Goal: Check status: Check status

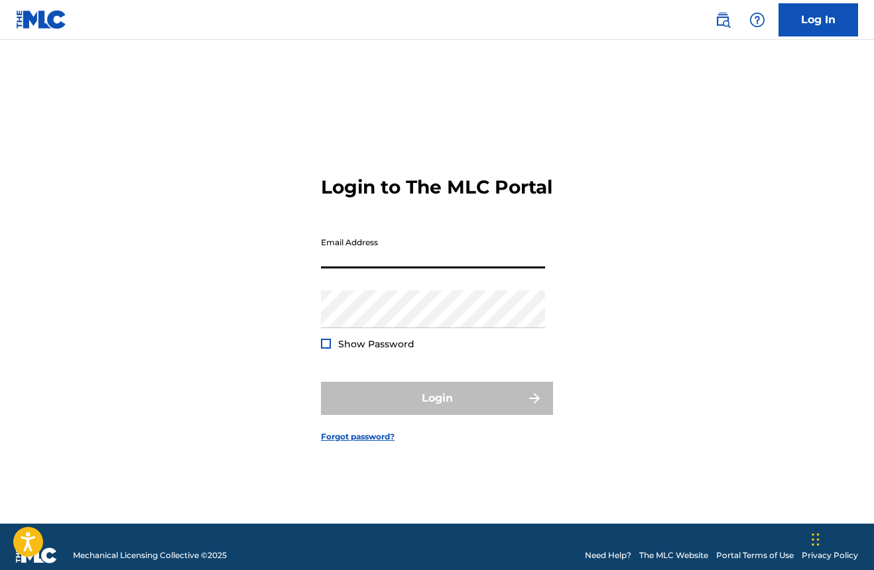
type input "[EMAIL_ADDRESS][DOMAIN_NAME]"
click at [437, 410] on button "Login" at bounding box center [437, 398] width 232 height 33
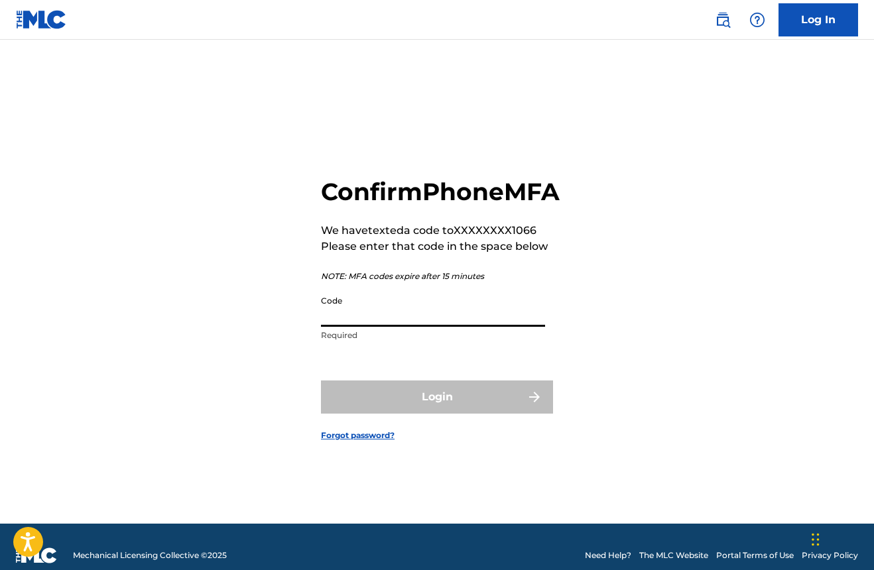
click at [367, 322] on input "Code" at bounding box center [433, 308] width 224 height 38
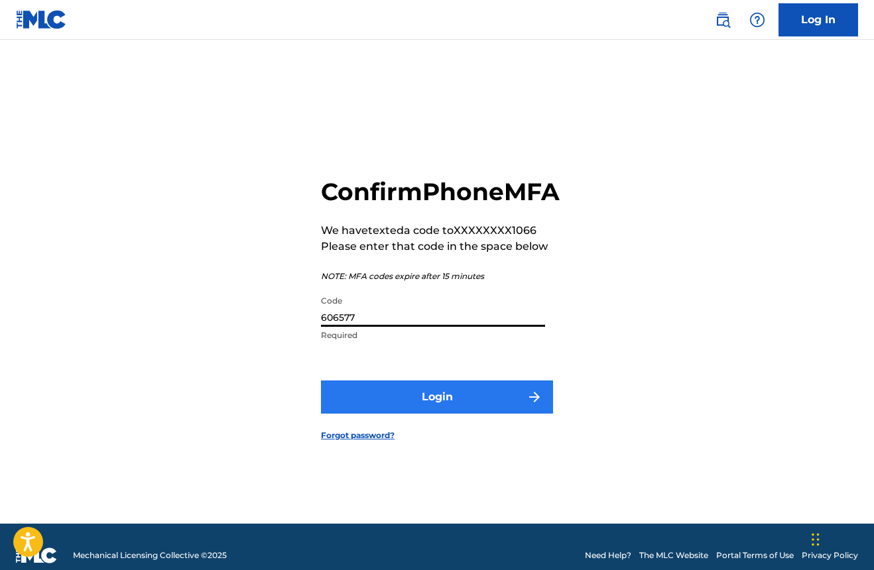
type input "606577"
click at [433, 410] on button "Login" at bounding box center [437, 397] width 232 height 33
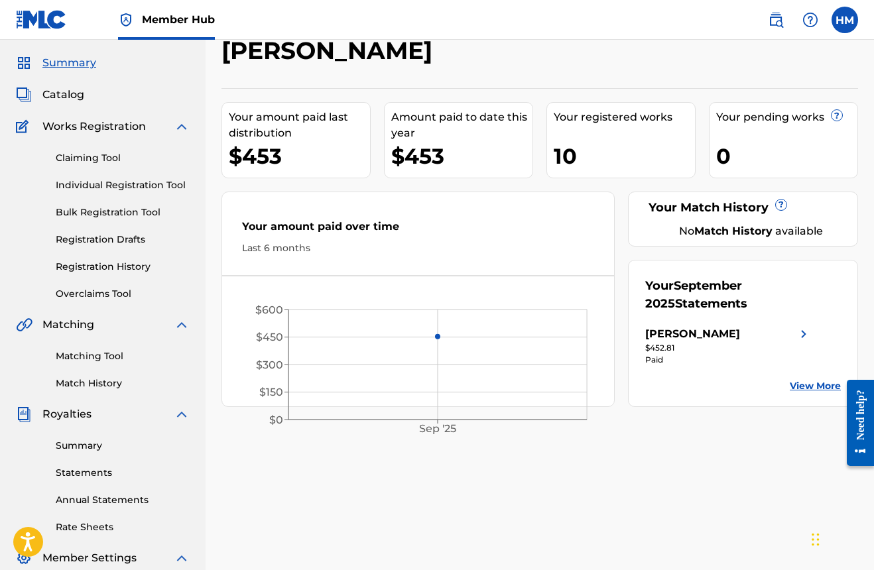
scroll to position [32, 0]
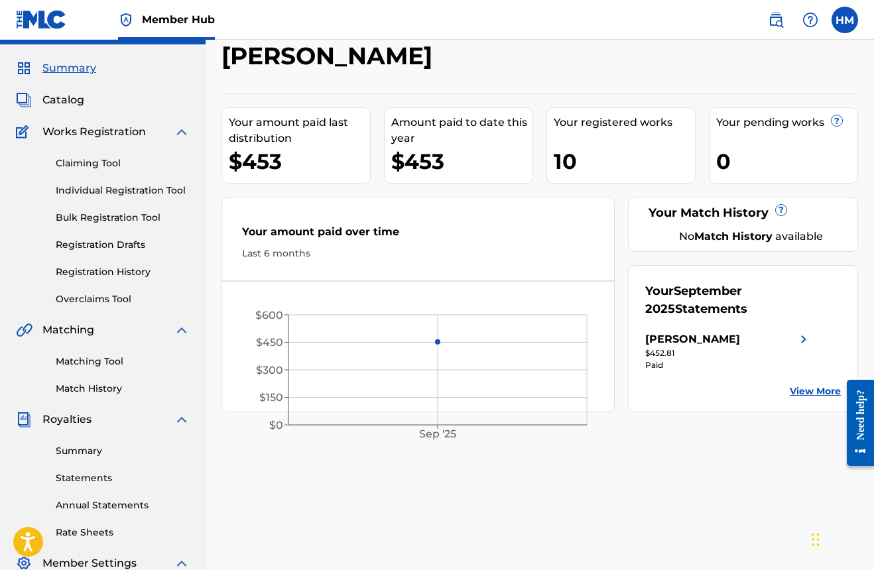
click at [810, 390] on link "View More" at bounding box center [815, 391] width 51 height 14
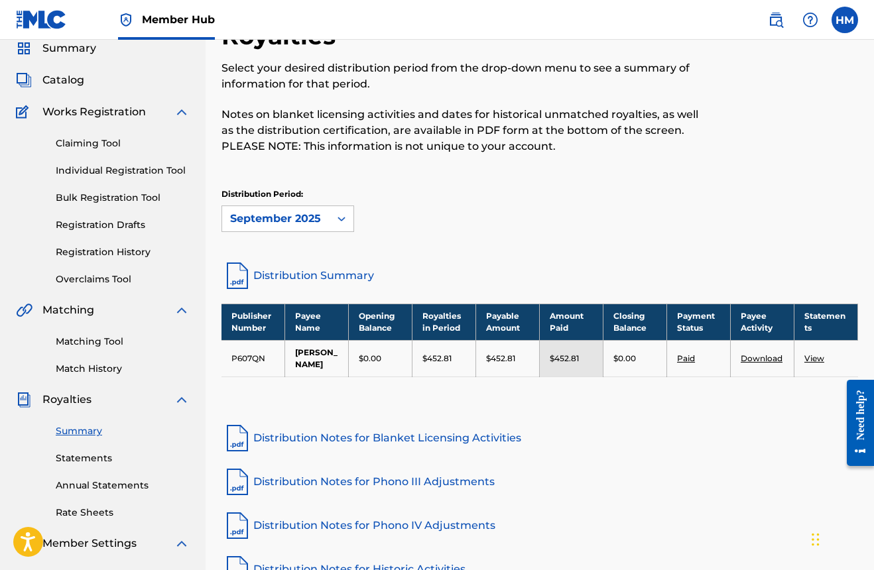
scroll to position [51, 0]
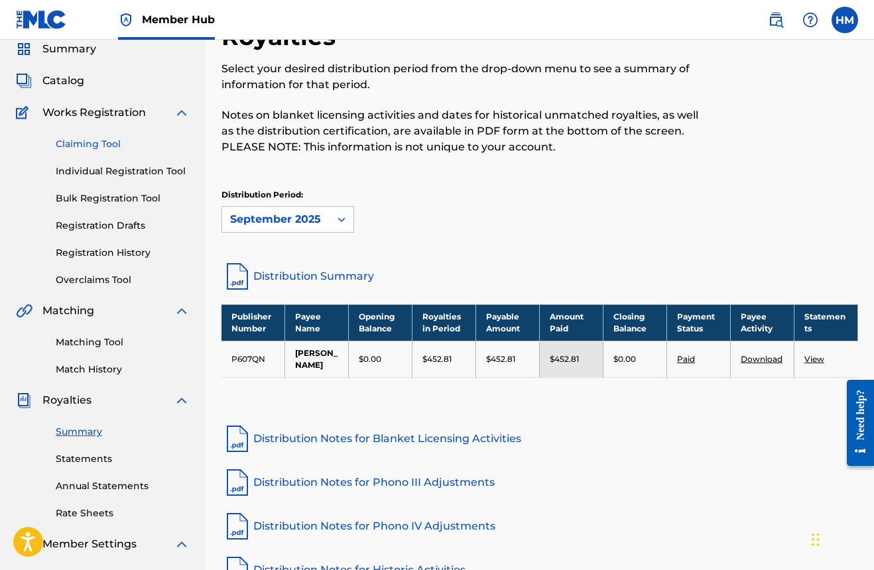
click at [99, 142] on link "Claiming Tool" at bounding box center [123, 144] width 134 height 14
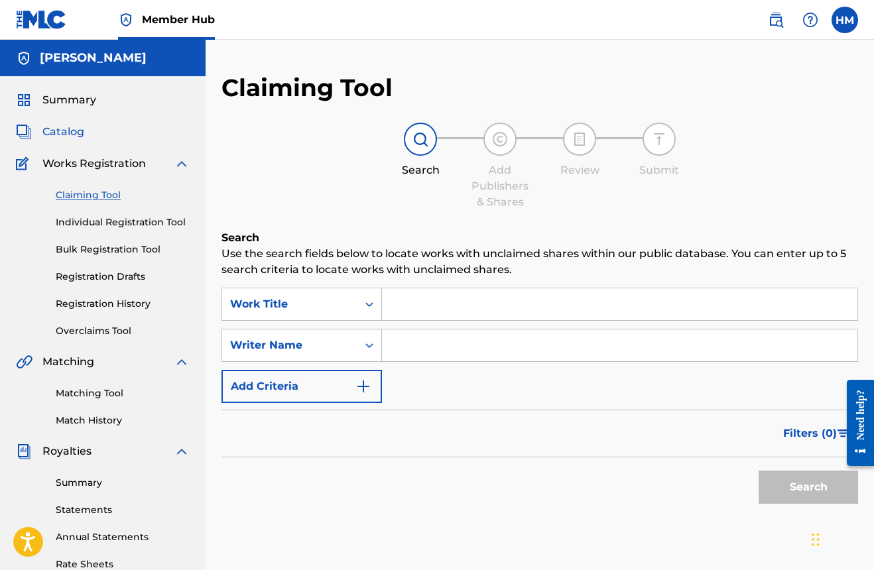
click at [64, 134] on span "Catalog" at bounding box center [63, 132] width 42 height 16
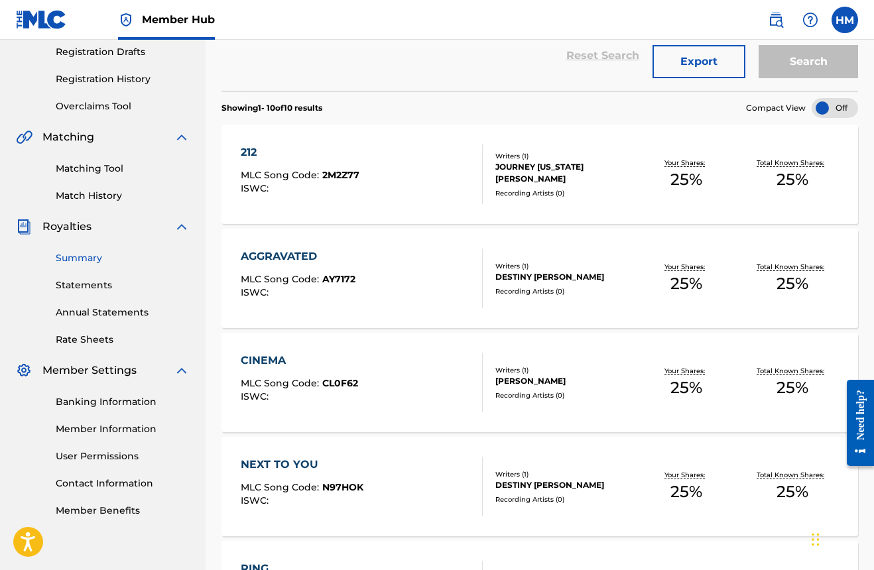
scroll to position [206, 0]
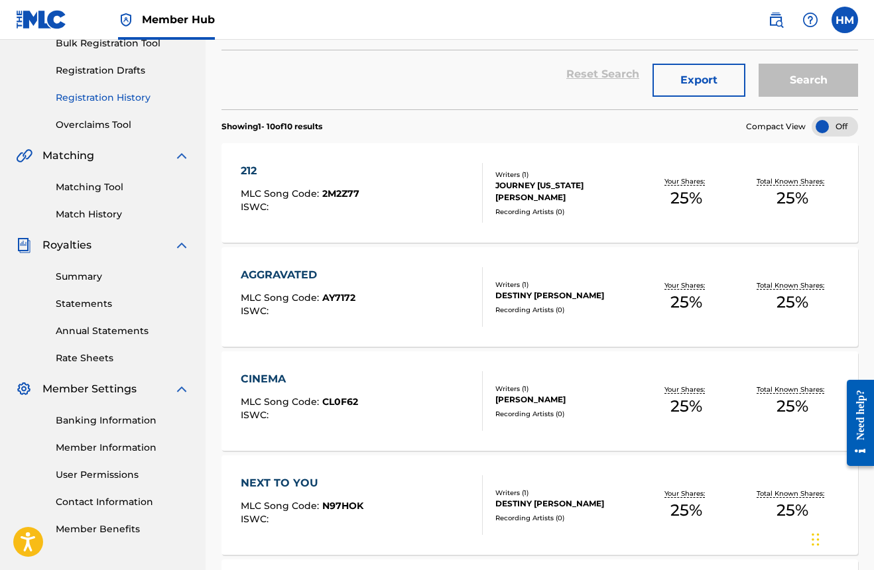
click at [98, 98] on link "Registration History" at bounding box center [123, 98] width 134 height 14
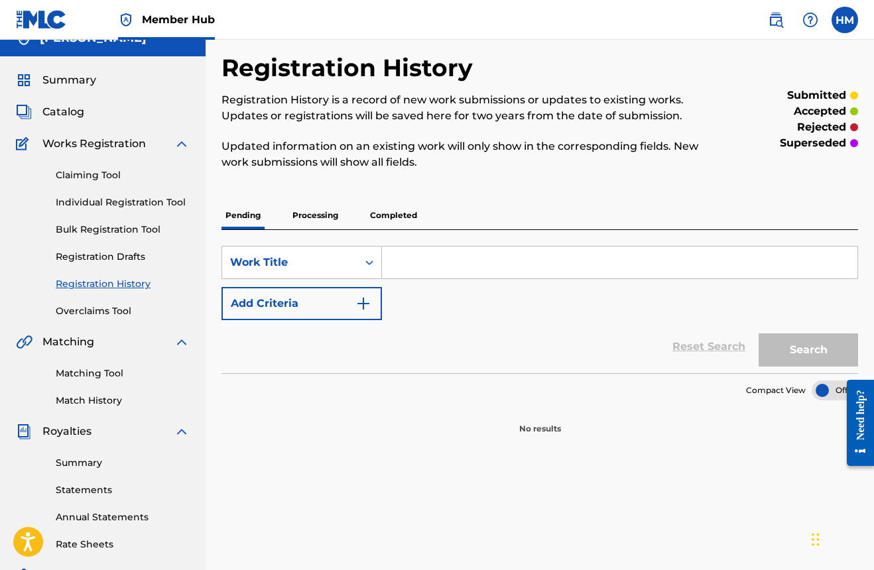
scroll to position [21, 0]
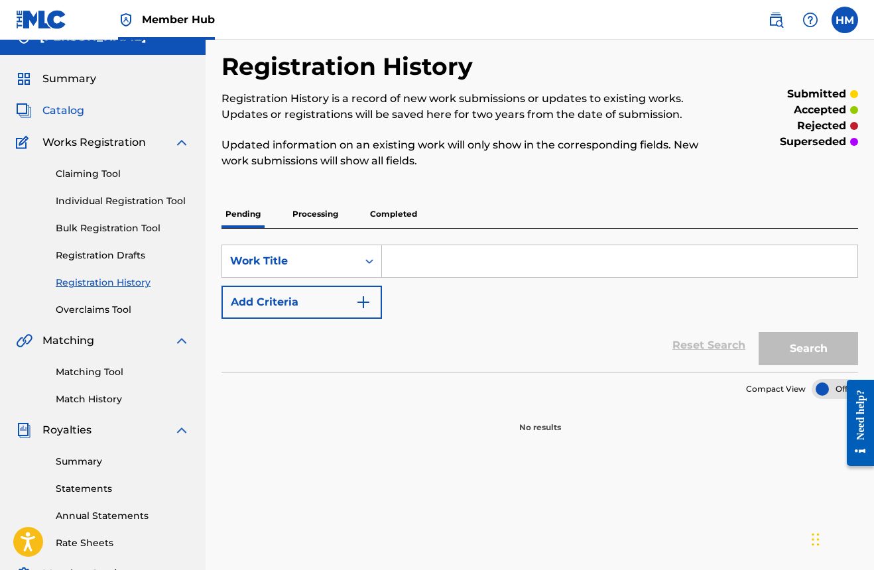
click at [68, 110] on span "Catalog" at bounding box center [63, 111] width 42 height 16
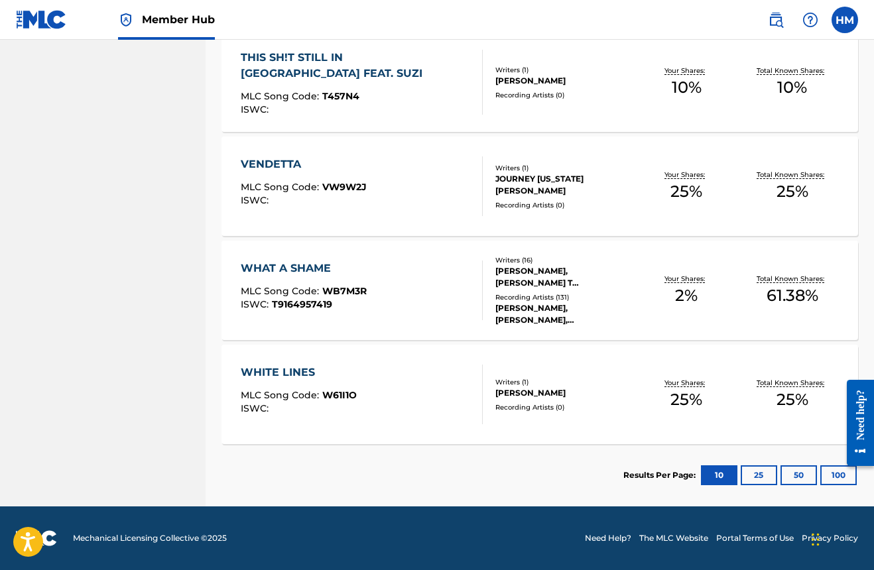
scroll to position [941, 0]
click at [758, 481] on button "25" at bounding box center [758, 475] width 36 height 20
click at [799, 475] on button "50" at bounding box center [798, 475] width 36 height 20
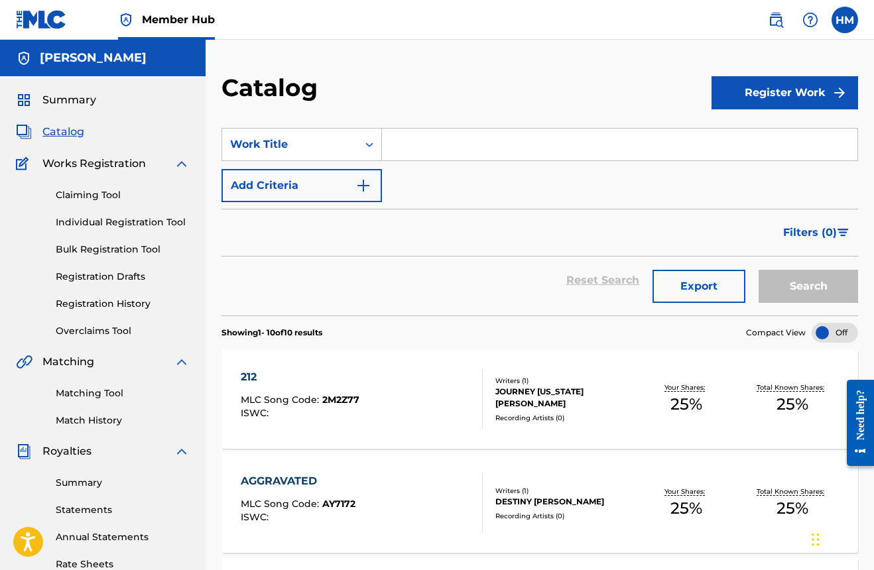
scroll to position [0, 0]
click at [94, 273] on link "Registration Drafts" at bounding box center [123, 277] width 134 height 14
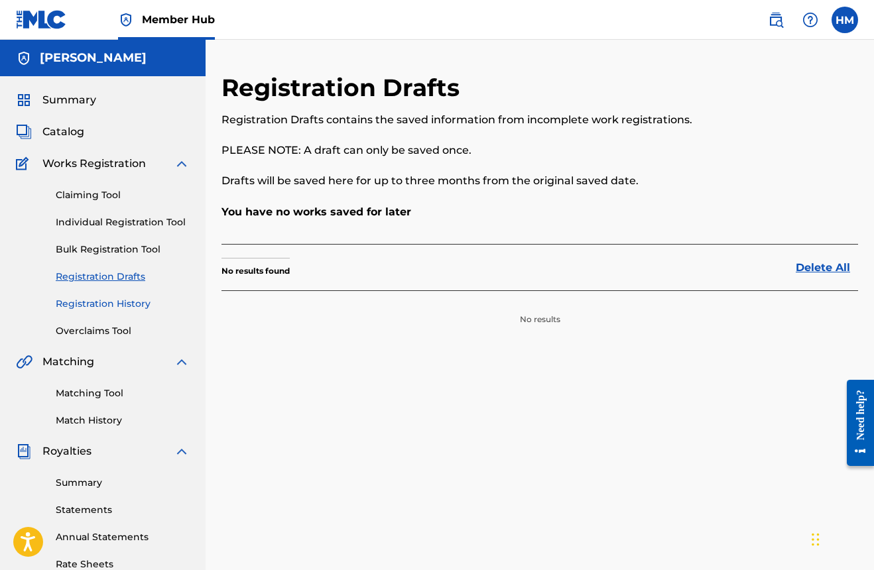
click at [99, 303] on link "Registration History" at bounding box center [123, 304] width 134 height 14
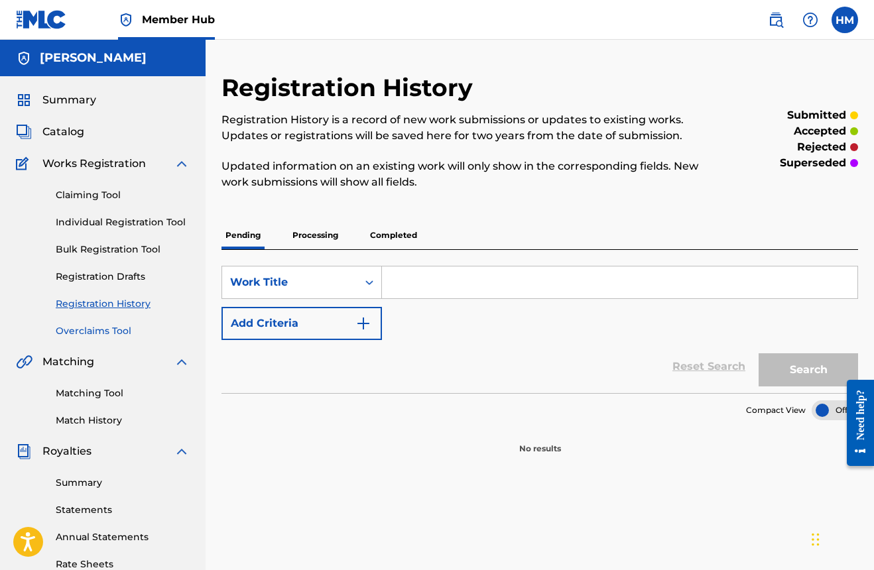
click at [94, 328] on link "Overclaims Tool" at bounding box center [123, 331] width 134 height 14
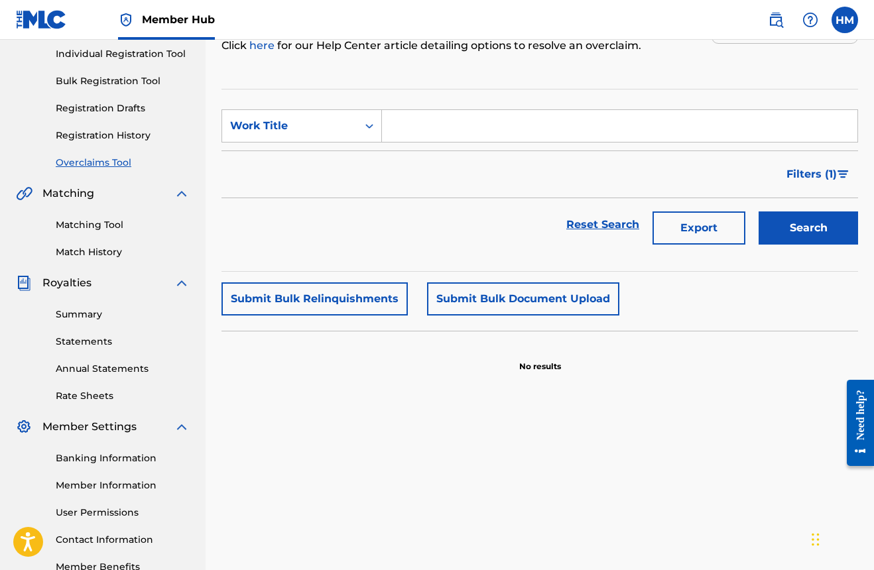
scroll to position [164, 0]
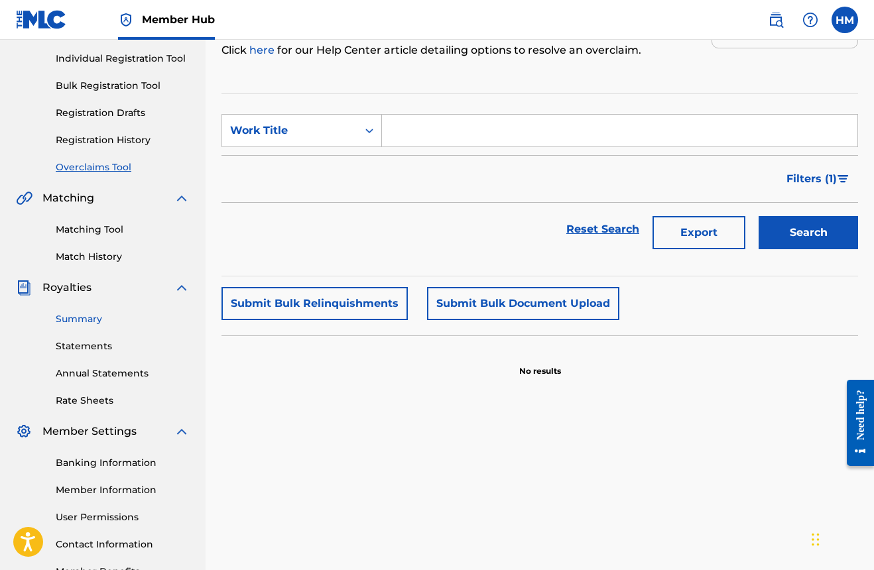
click at [91, 318] on link "Summary" at bounding box center [123, 319] width 134 height 14
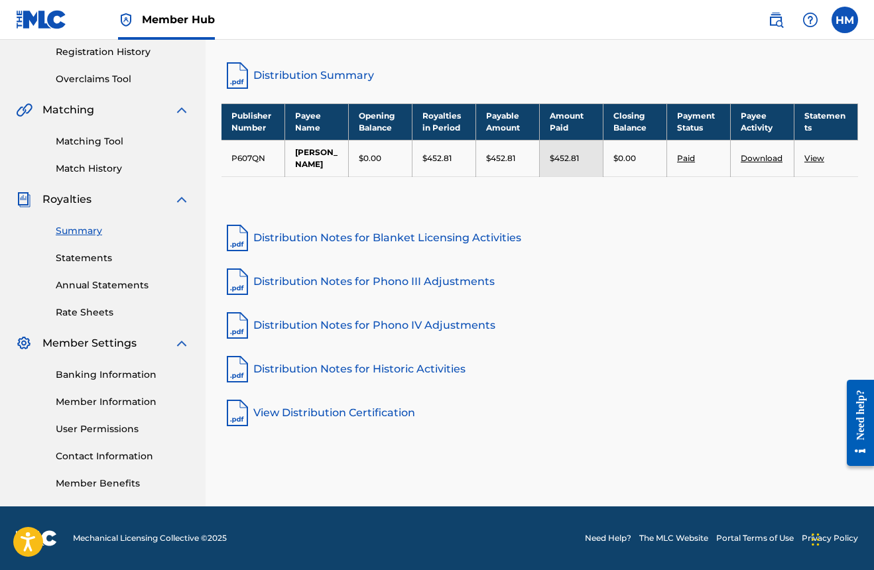
scroll to position [252, 0]
click at [89, 256] on link "Statements" at bounding box center [123, 258] width 134 height 14
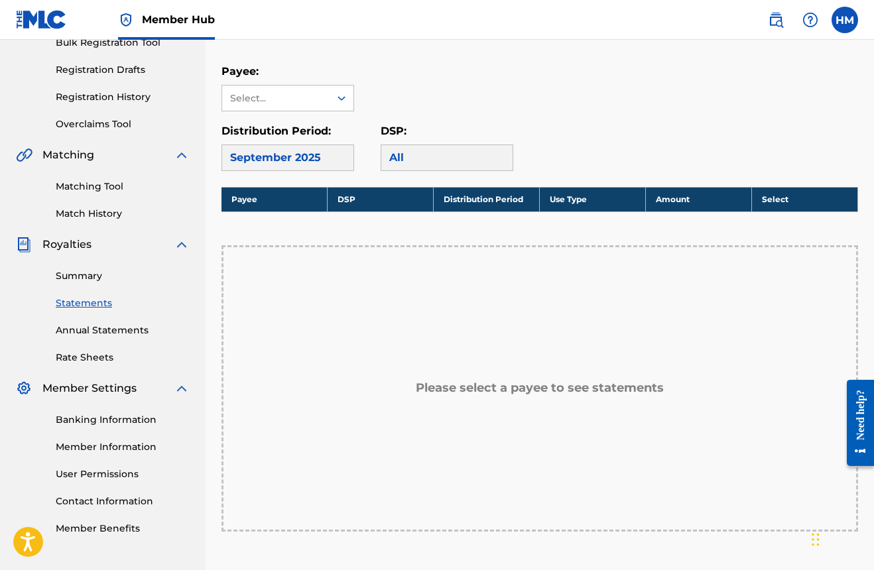
scroll to position [192, 0]
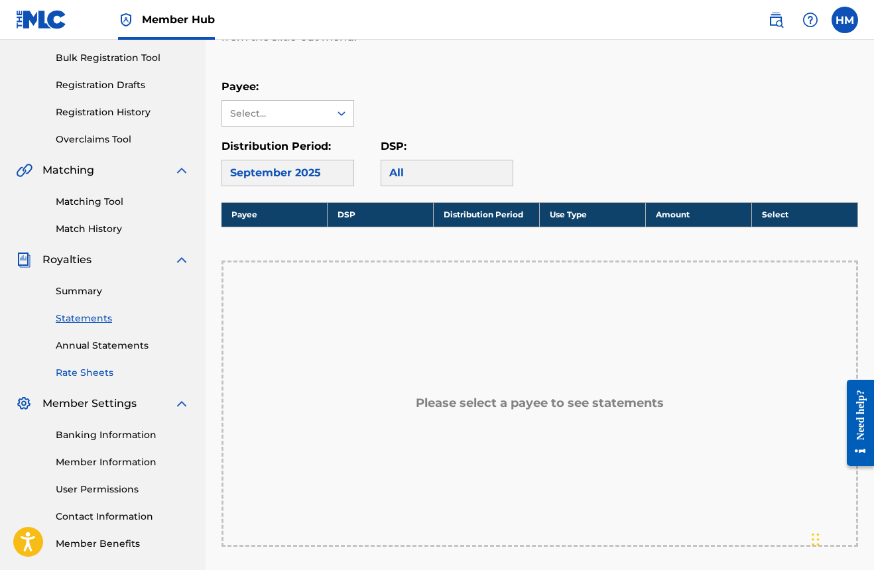
click at [93, 375] on link "Rate Sheets" at bounding box center [123, 373] width 134 height 14
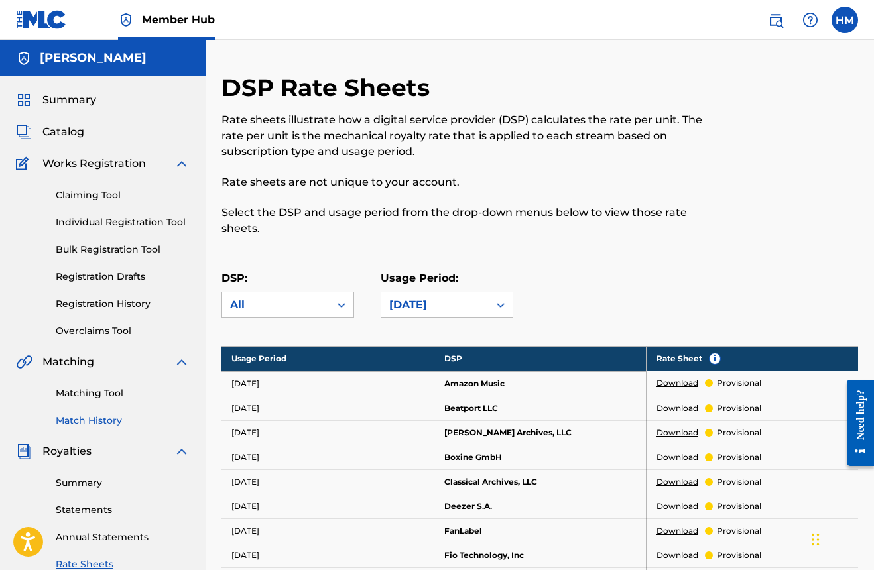
click at [89, 418] on link "Match History" at bounding box center [123, 421] width 134 height 14
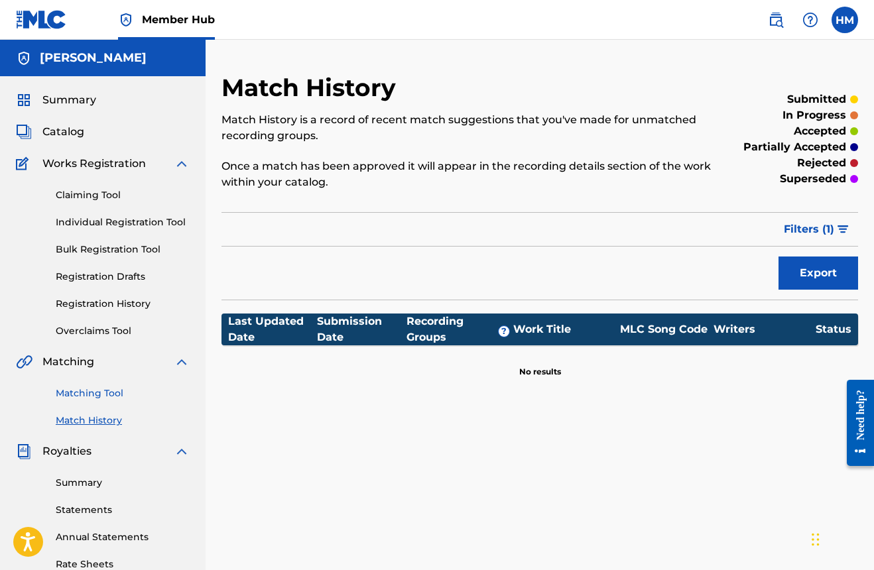
click at [103, 388] on link "Matching Tool" at bounding box center [123, 393] width 134 height 14
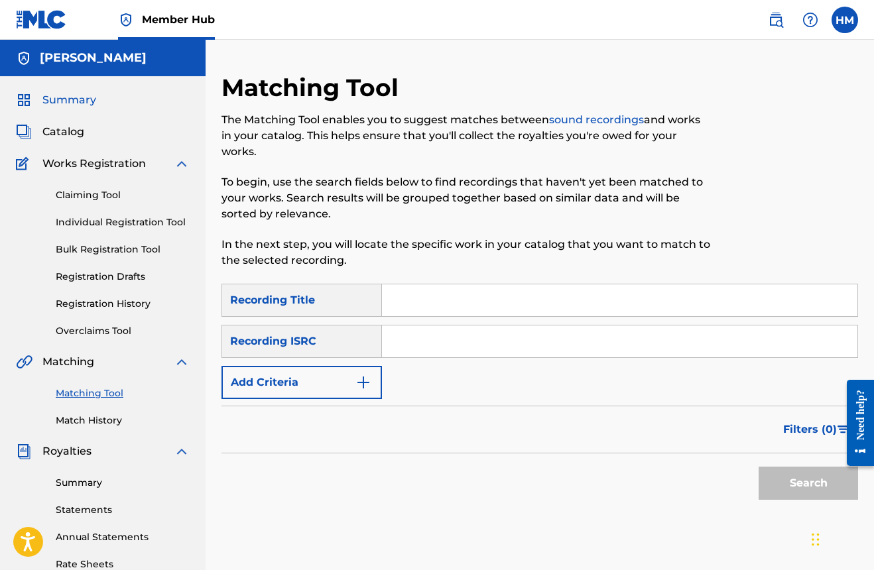
click at [54, 97] on span "Summary" at bounding box center [69, 100] width 54 height 16
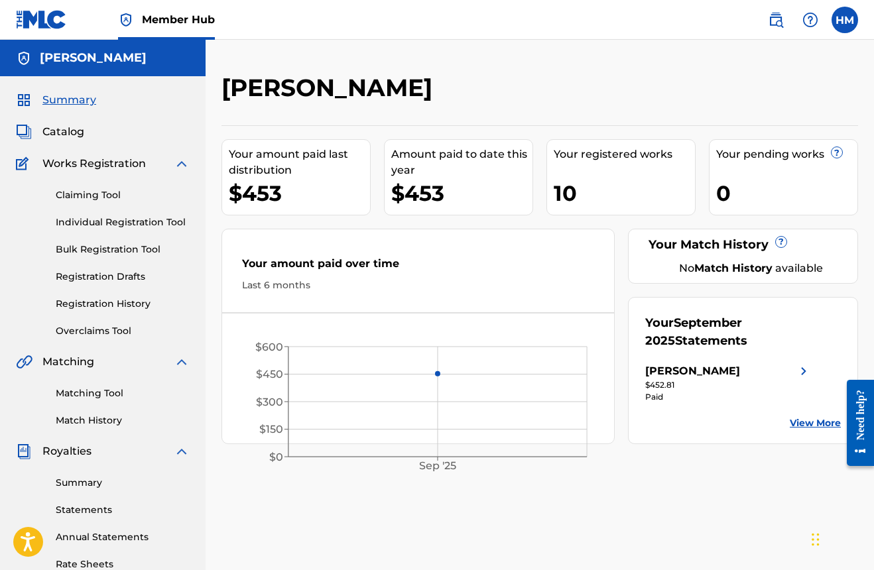
click at [179, 165] on img at bounding box center [182, 164] width 16 height 16
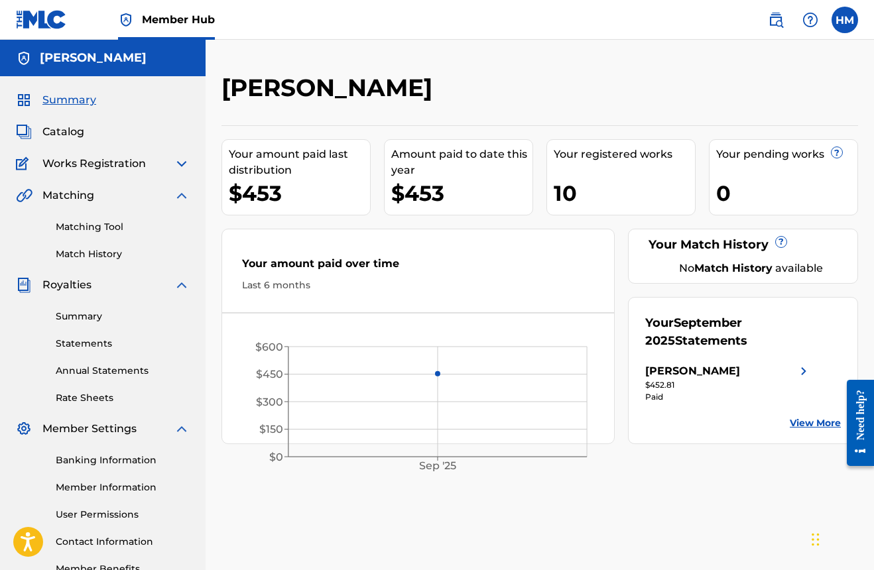
click at [178, 196] on img at bounding box center [182, 196] width 16 height 16
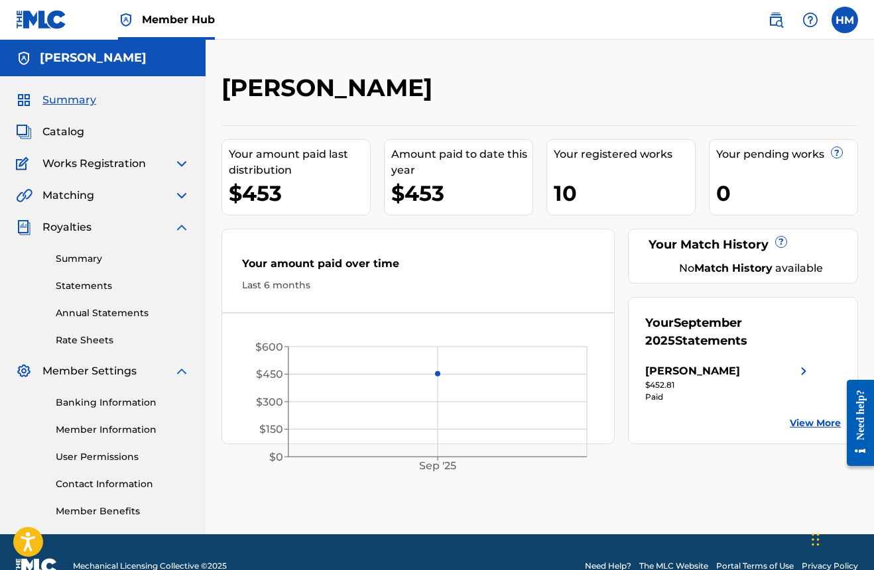
click at [184, 227] on img at bounding box center [182, 227] width 16 height 16
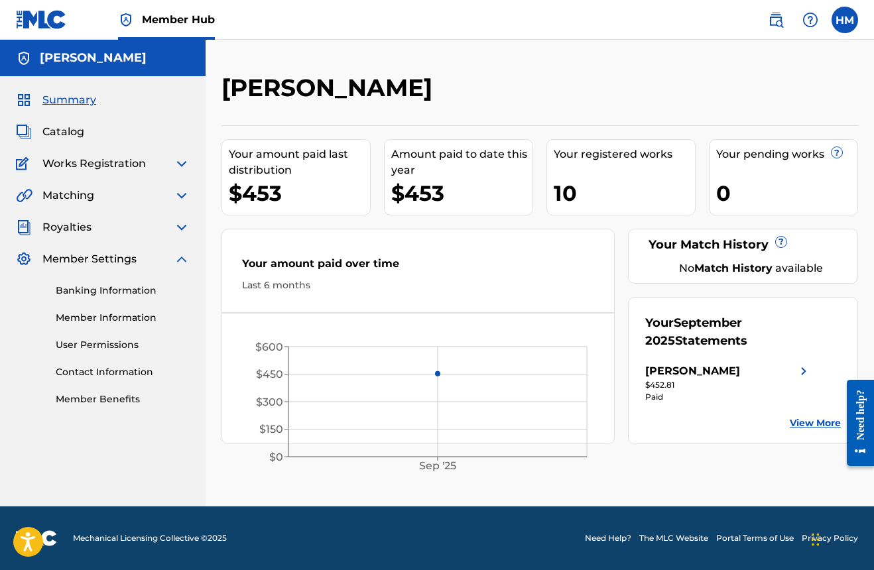
click at [181, 257] on img at bounding box center [182, 259] width 16 height 16
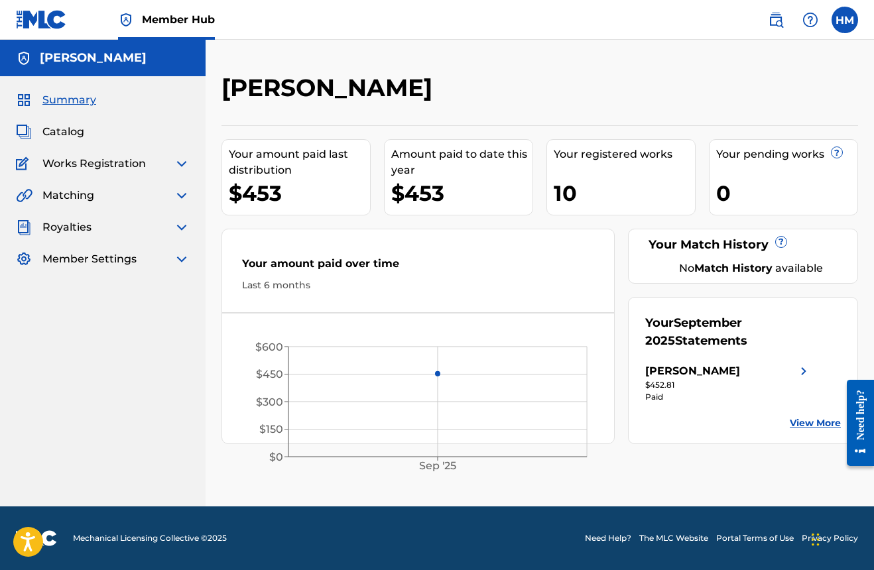
click at [72, 100] on span "Summary" at bounding box center [69, 100] width 54 height 16
click at [592, 151] on div "Your registered works" at bounding box center [624, 155] width 141 height 16
click at [565, 188] on div "10" at bounding box center [624, 193] width 141 height 30
click at [36, 127] on link "Catalog" at bounding box center [50, 132] width 68 height 16
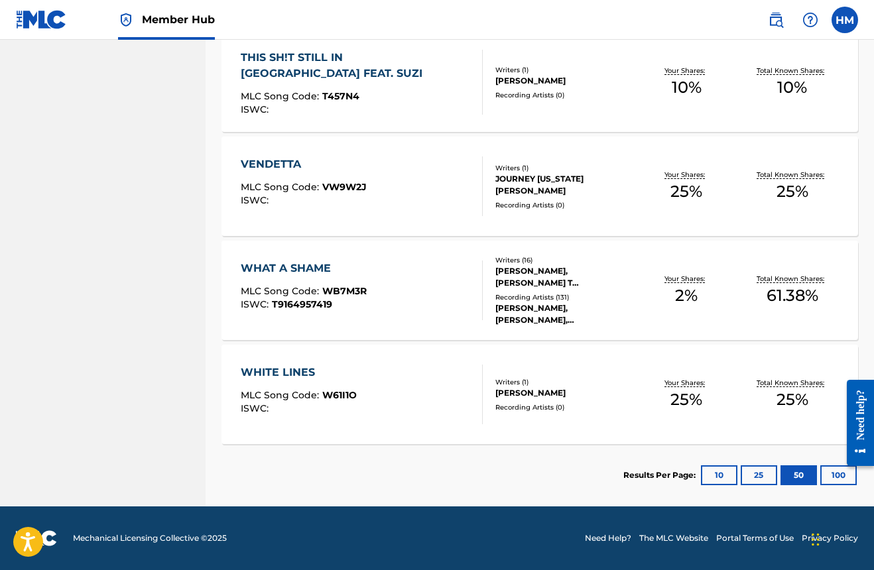
scroll to position [941, 0]
click at [716, 475] on button "10" at bounding box center [719, 475] width 36 height 20
click at [473, 283] on div at bounding box center [476, 291] width 11 height 60
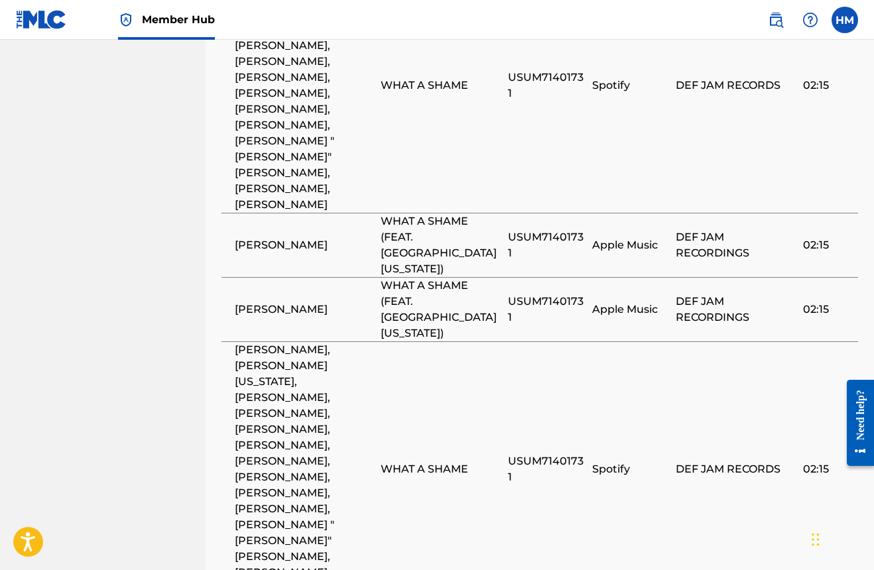
scroll to position [3538, 0]
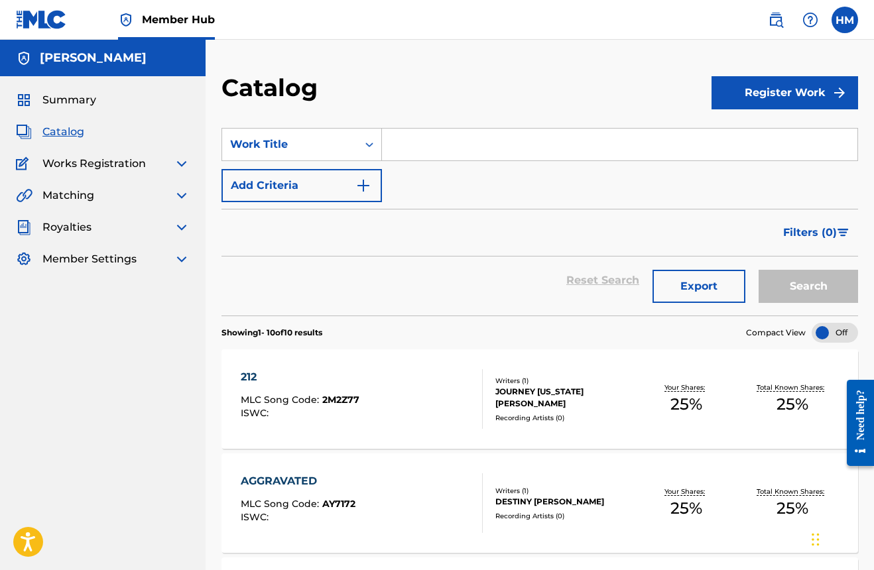
click at [70, 132] on span "Catalog" at bounding box center [63, 132] width 42 height 16
click at [179, 159] on img at bounding box center [182, 164] width 16 height 16
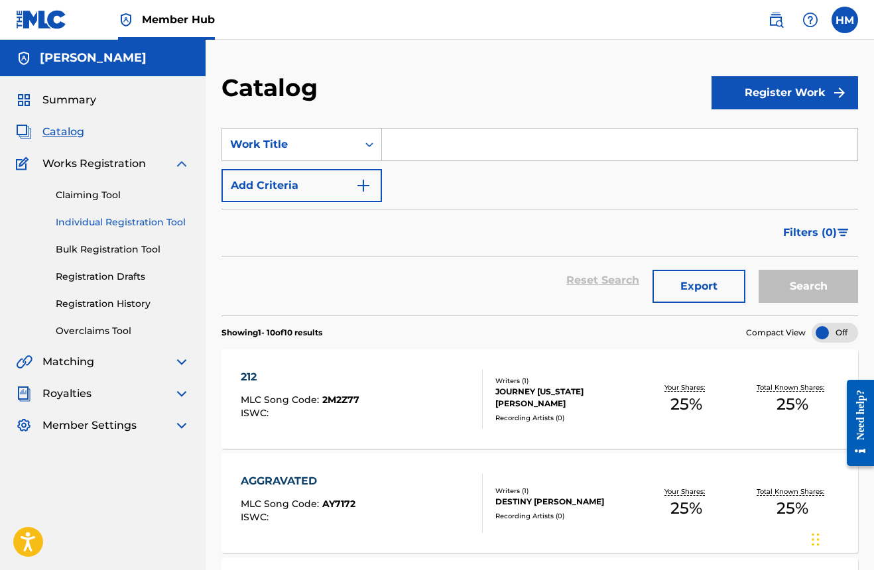
click at [97, 218] on link "Individual Registration Tool" at bounding box center [123, 222] width 134 height 14
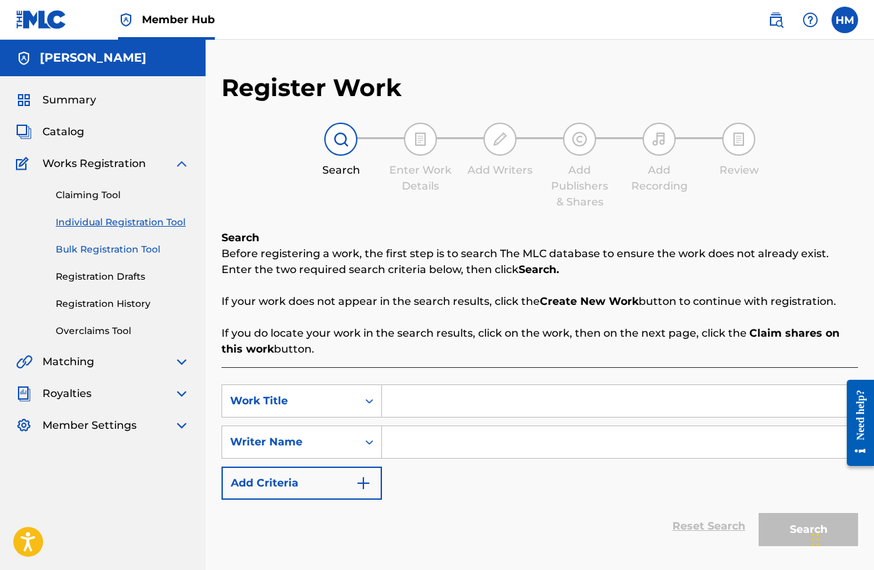
click at [93, 248] on link "Bulk Registration Tool" at bounding box center [123, 250] width 134 height 14
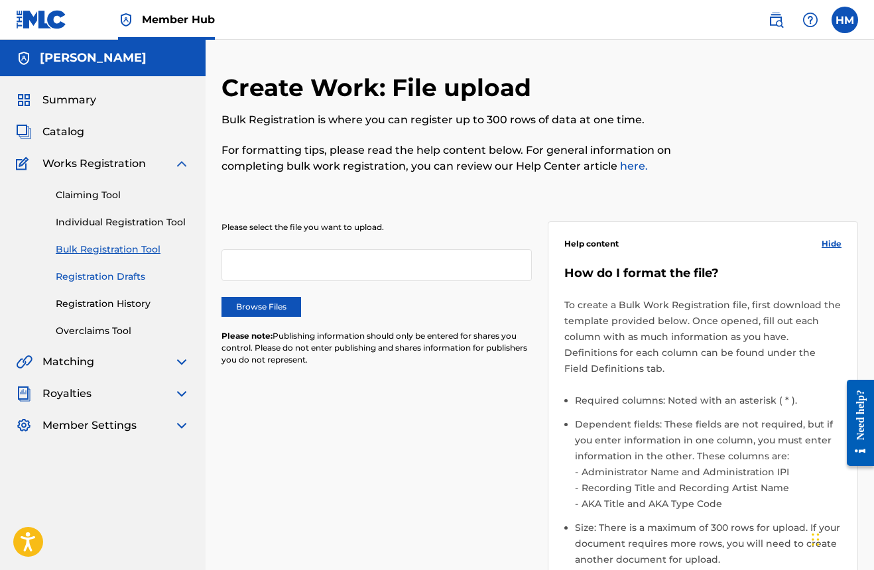
click at [93, 275] on link "Registration Drafts" at bounding box center [123, 277] width 134 height 14
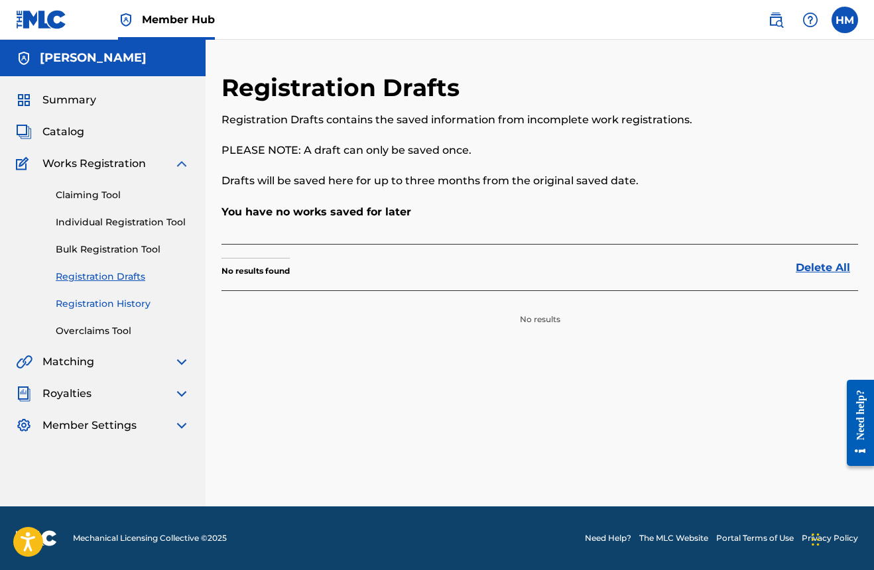
click at [90, 300] on link "Registration History" at bounding box center [123, 304] width 134 height 14
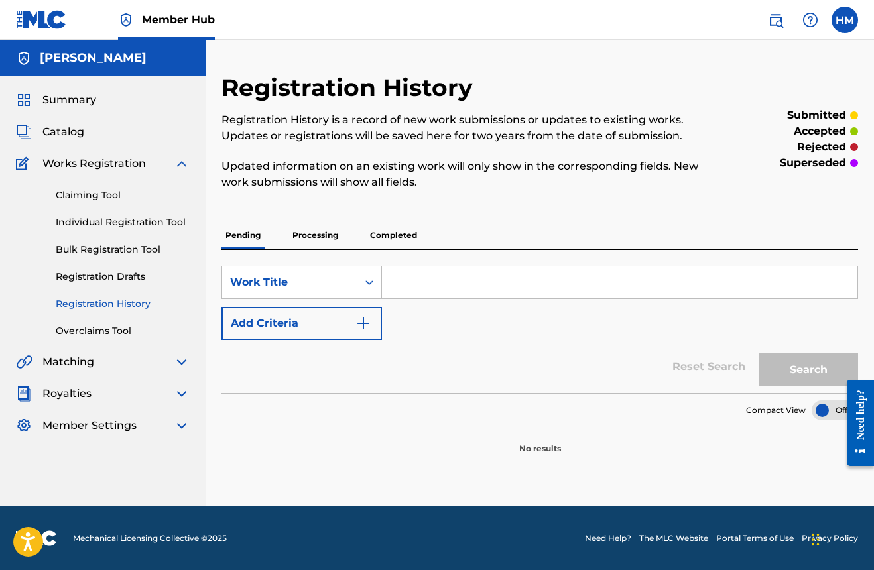
click at [302, 232] on p "Processing" at bounding box center [315, 235] width 54 height 28
click at [392, 232] on p "Completed" at bounding box center [393, 235] width 55 height 28
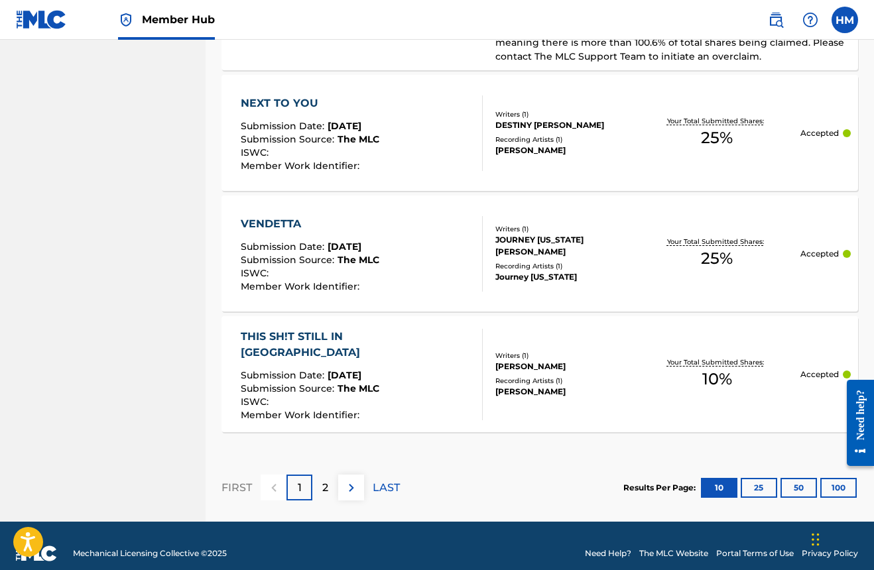
scroll to position [1311, 0]
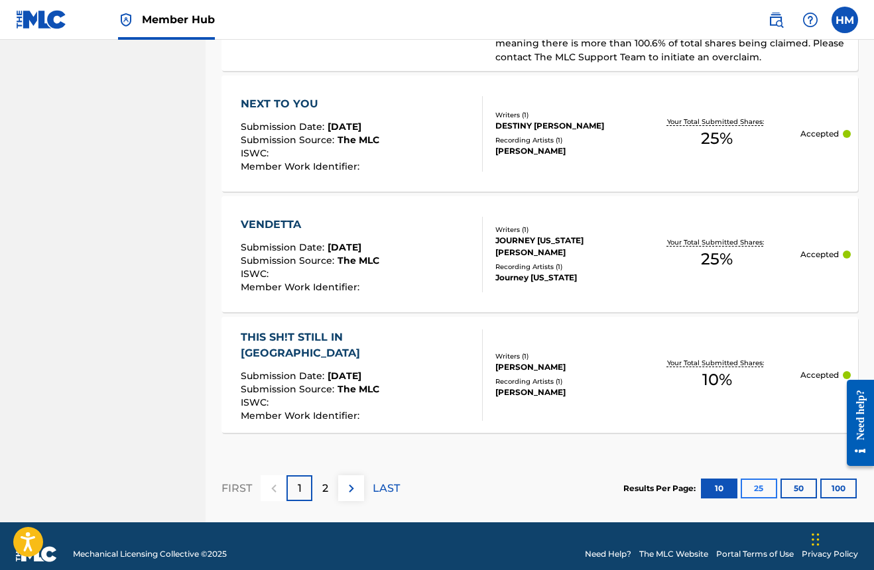
click at [758, 479] on button "25" at bounding box center [758, 489] width 36 height 20
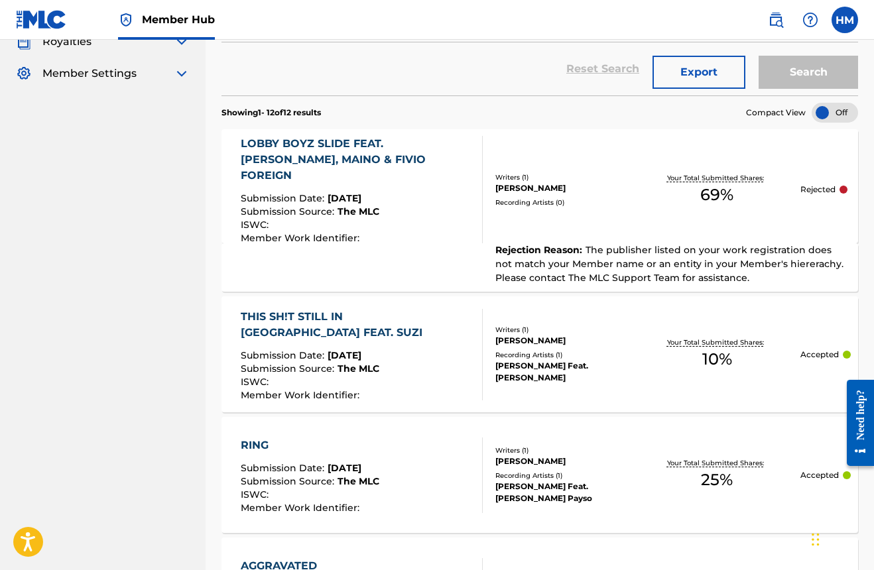
scroll to position [364, 0]
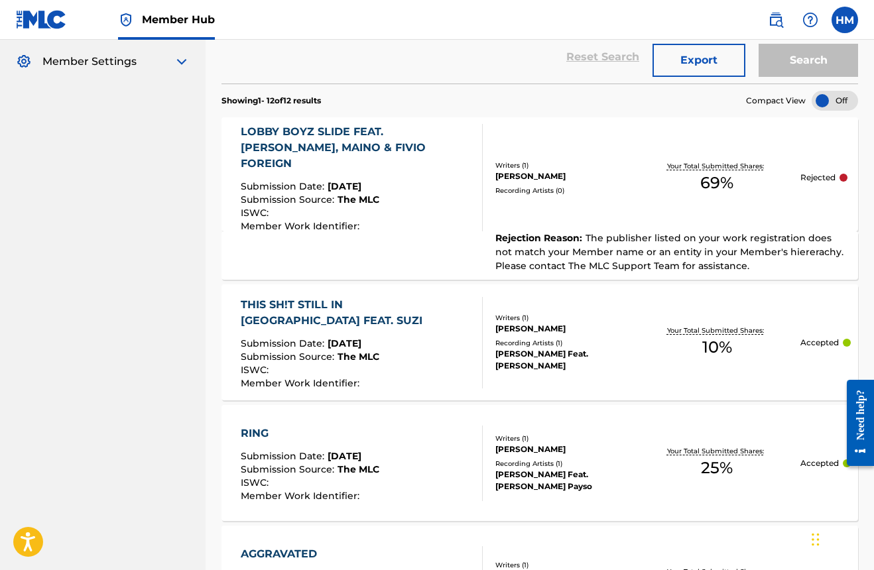
click at [818, 172] on p "Rejected" at bounding box center [817, 178] width 35 height 12
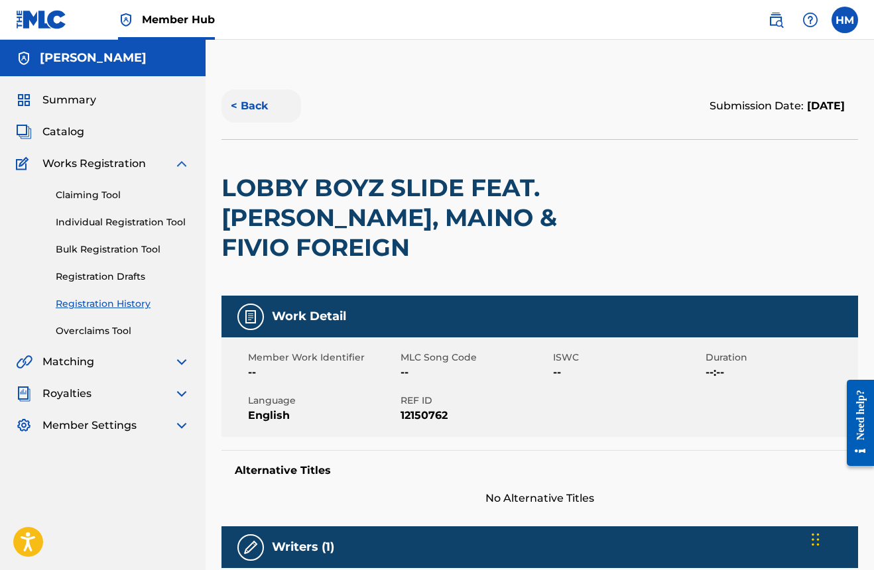
click at [245, 107] on button "< Back" at bounding box center [261, 105] width 80 height 33
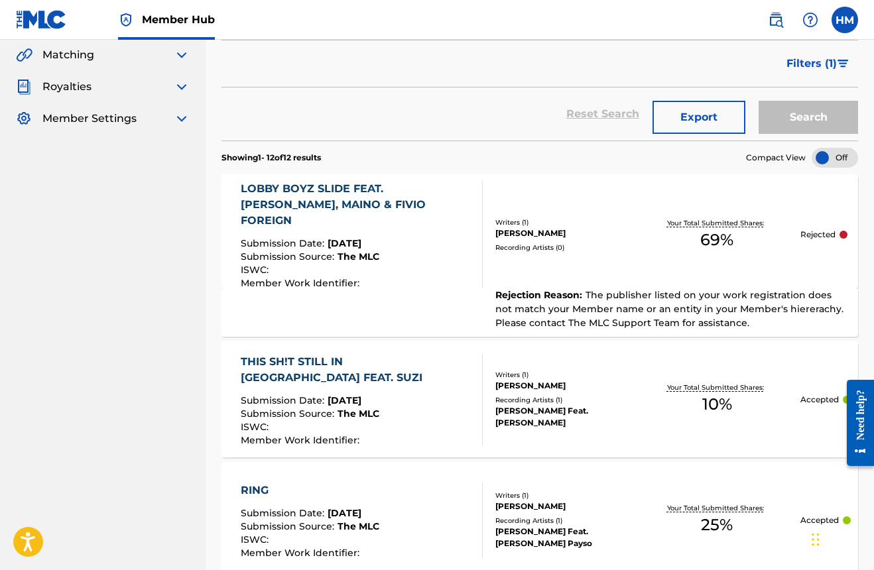
scroll to position [252, 0]
